Goal: Download file/media

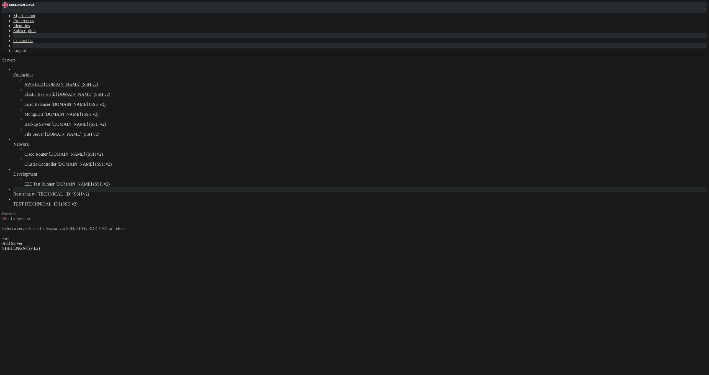
click at [18, 196] on span "Rostishka tv" at bounding box center [24, 194] width 22 height 5
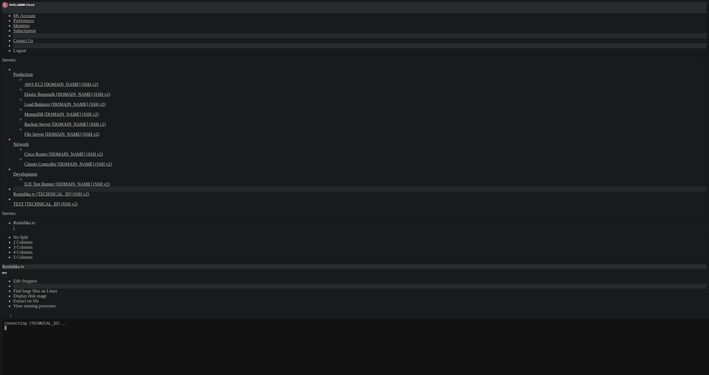
click at [4, 317] on icon "button" at bounding box center [4, 317] width 0 height 0
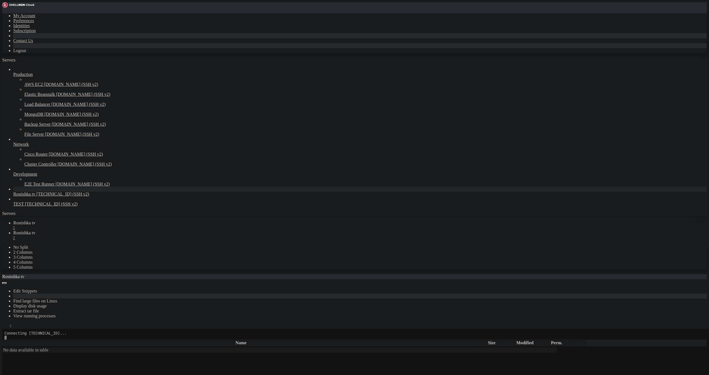
click at [103, 220] on link "Rostishka tv " at bounding box center [360, 225] width 694 height 10
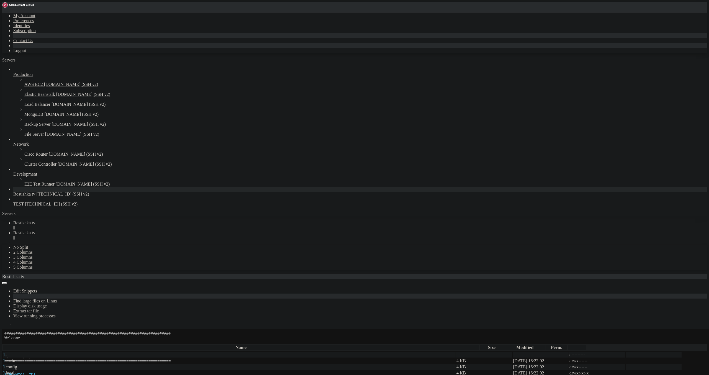
type input "/root"
click at [121, 230] on link "Rostishka tv " at bounding box center [360, 235] width 694 height 10
click at [104, 225] on div "" at bounding box center [360, 227] width 694 height 5
